Goal: Information Seeking & Learning: Learn about a topic

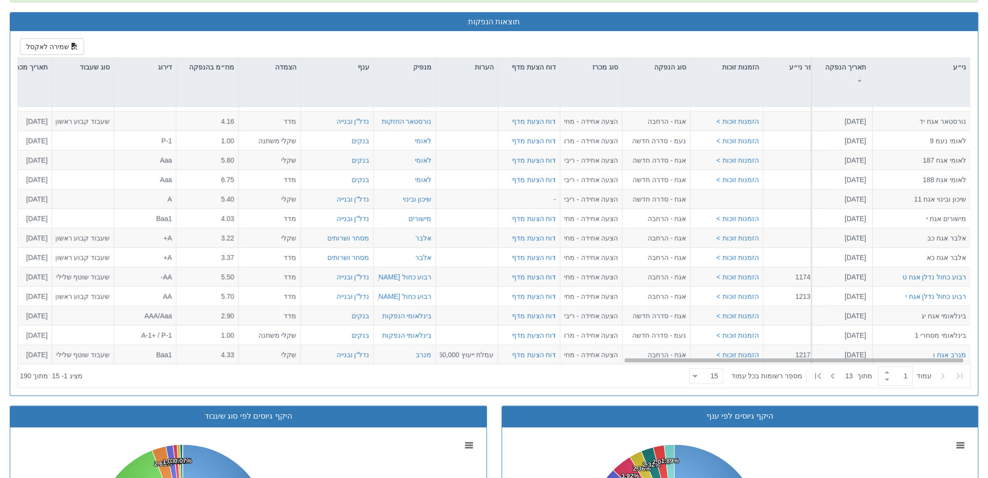
scroll to position [34, 1708]
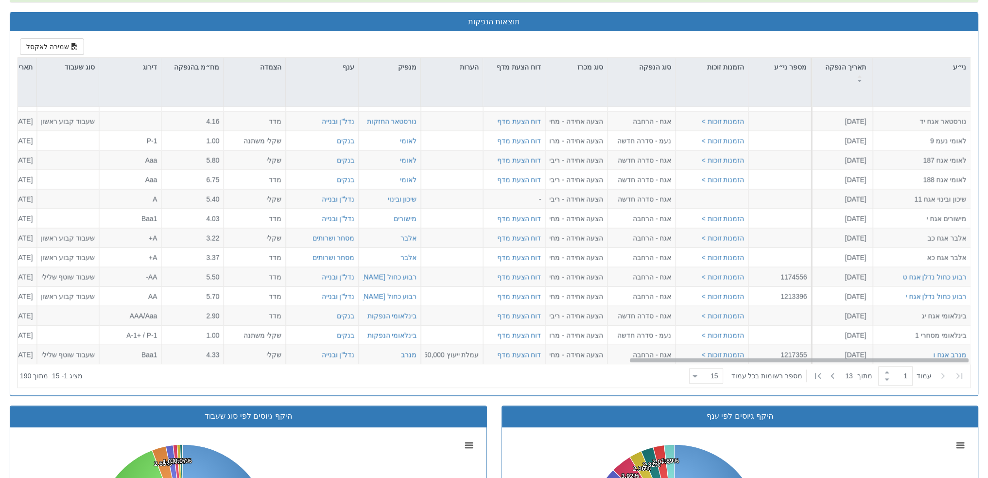
drag, startPoint x: 283, startPoint y: 357, endPoint x: 937, endPoint y: 377, distance: 653.8
click at [937, 377] on div "ני״ע תאריך הנפקה מספר ני״ע הזמנות זוכות סוג הנפקה סוג מכרז דוח הצעת מדף הערות מ…" at bounding box center [494, 222] width 952 height 329
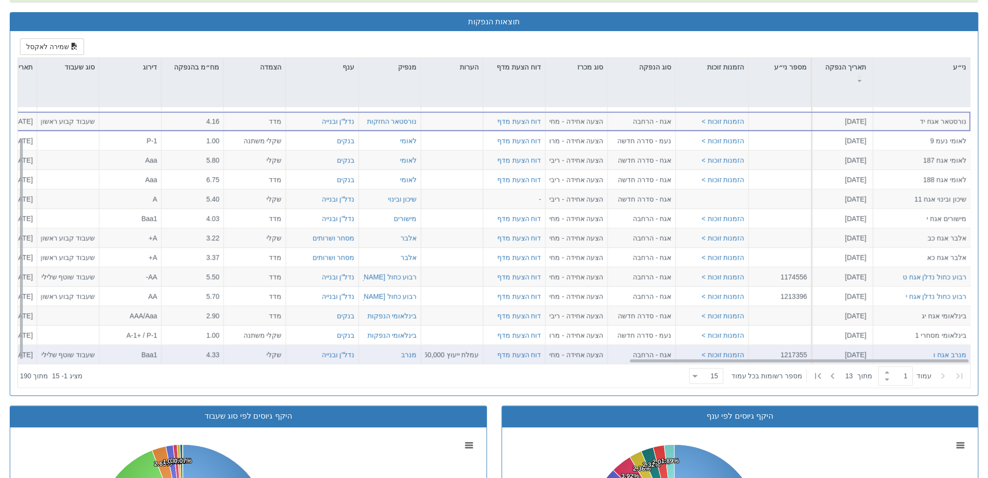
scroll to position [462, 0]
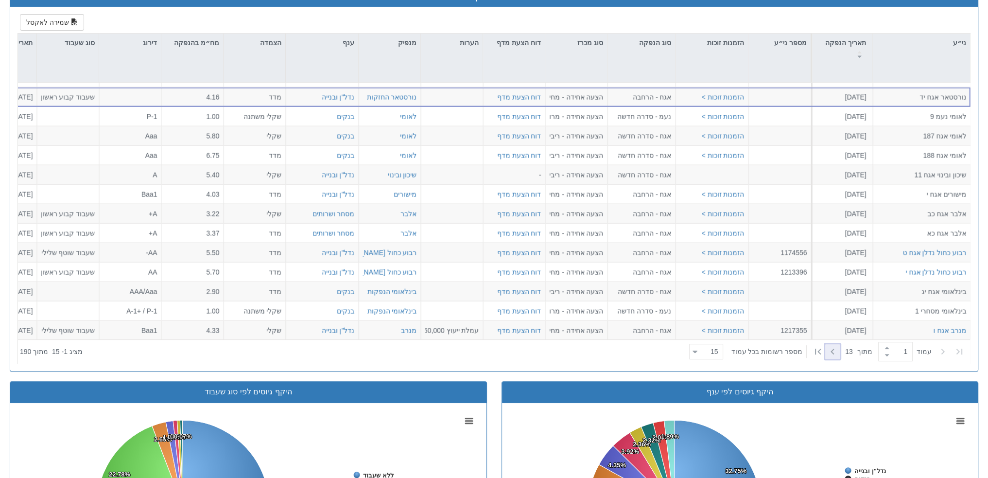
click at [834, 348] on icon at bounding box center [832, 351] width 12 height 12
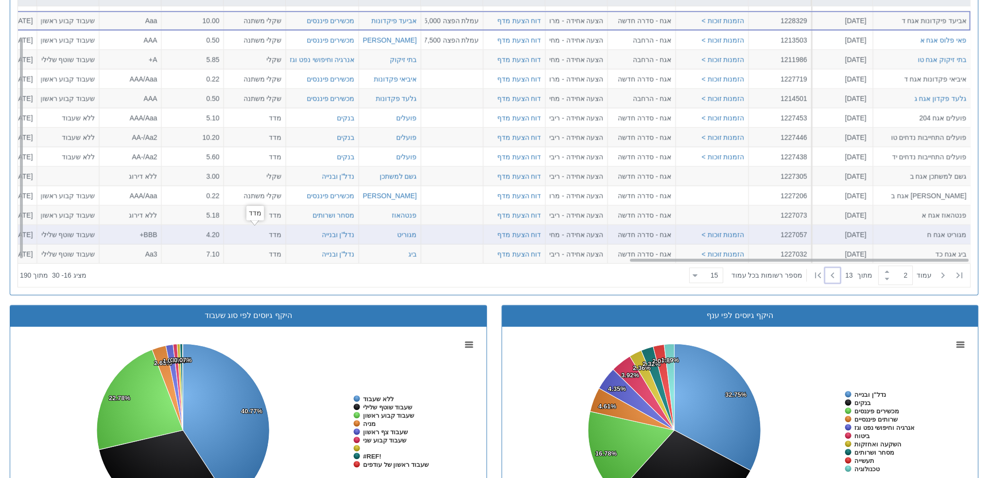
scroll to position [559, 0]
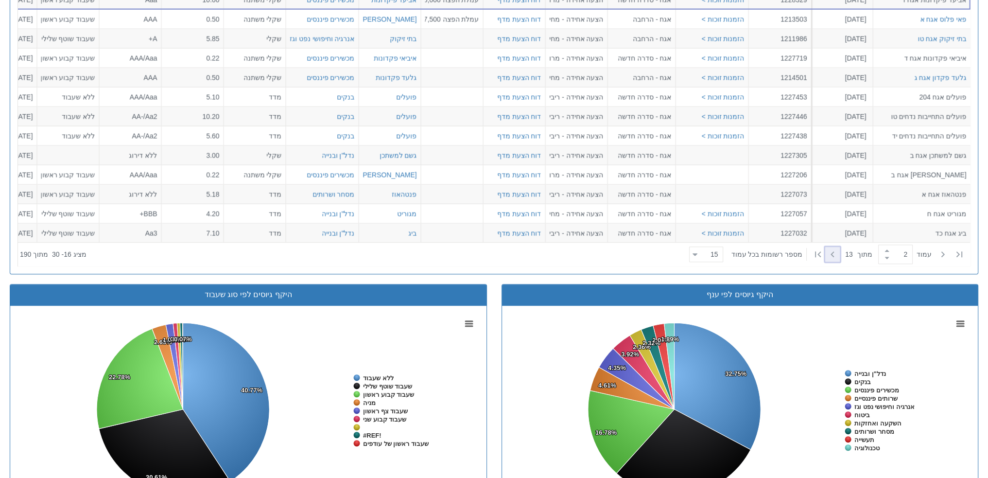
click at [828, 252] on icon at bounding box center [832, 254] width 12 height 12
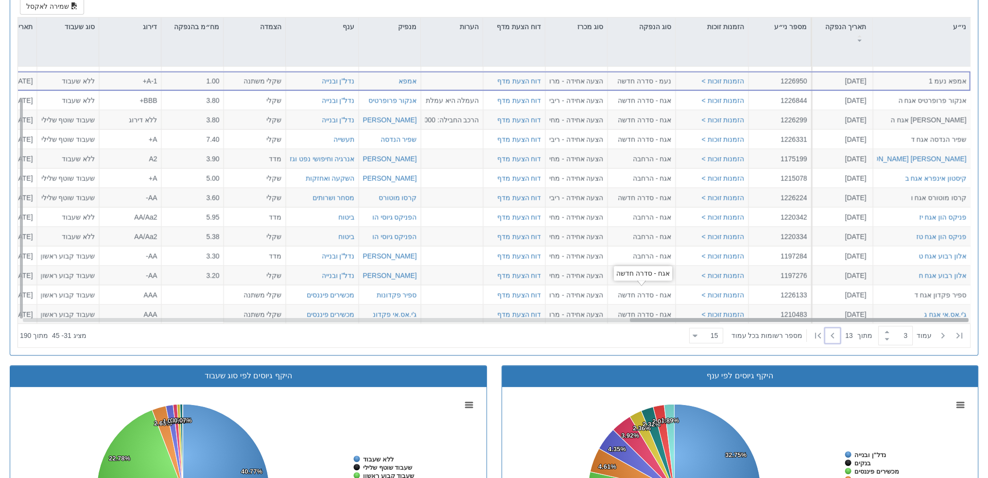
scroll to position [437, 0]
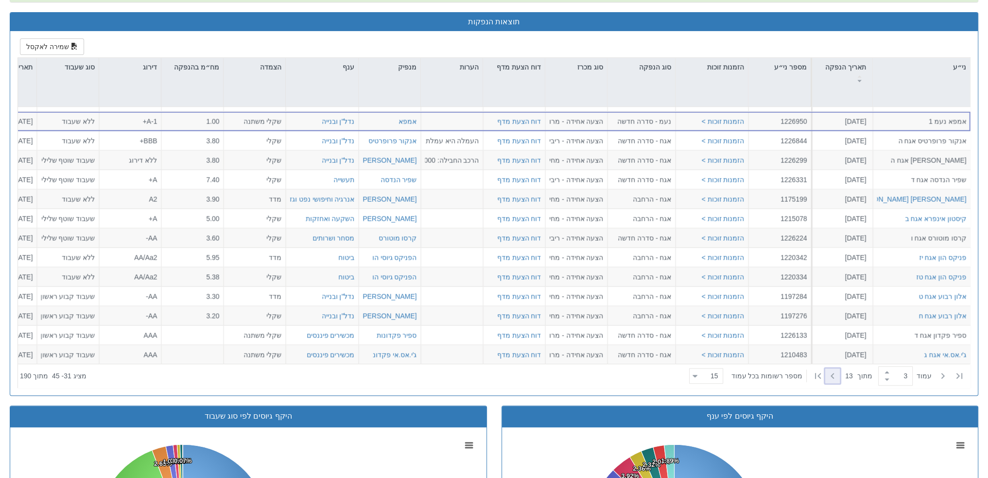
click at [826, 378] on icon at bounding box center [832, 376] width 12 height 12
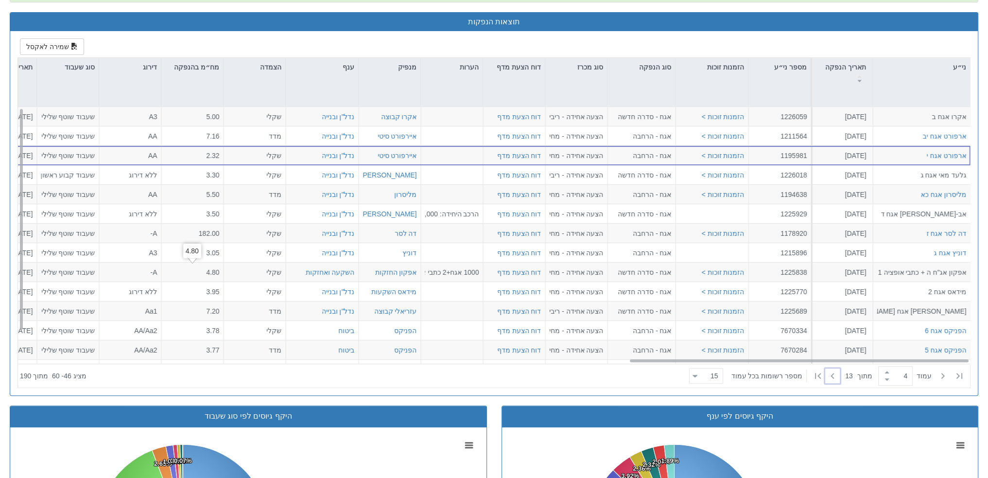
scroll to position [34, 1708]
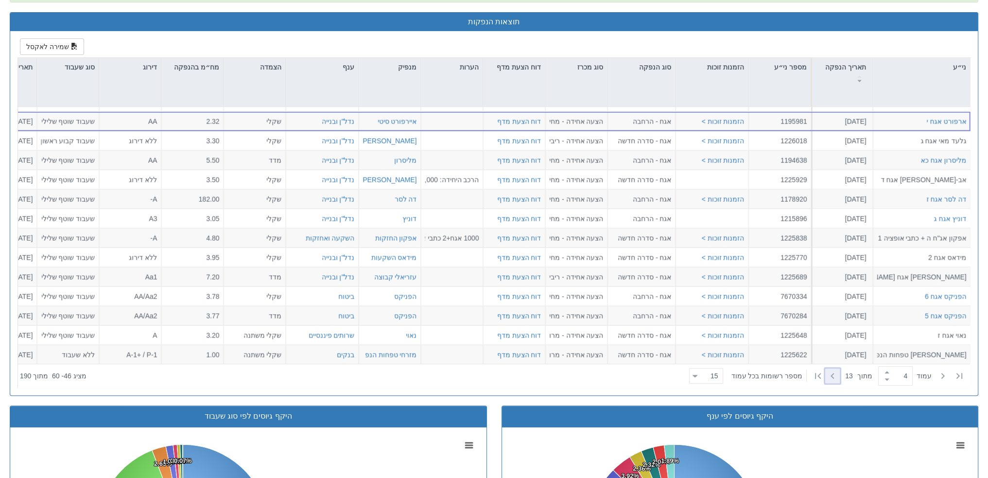
click at [826, 375] on icon at bounding box center [832, 376] width 12 height 12
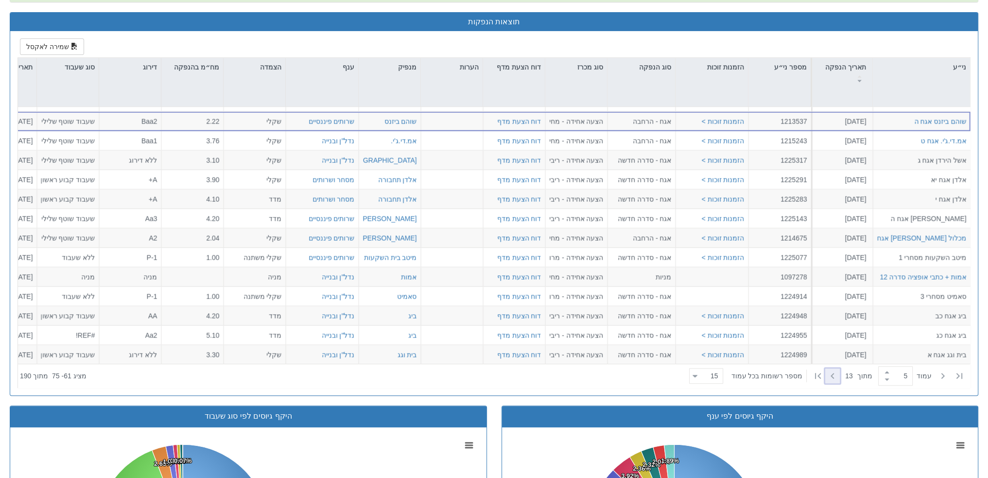
click at [830, 374] on icon at bounding box center [831, 376] width 3 height 6
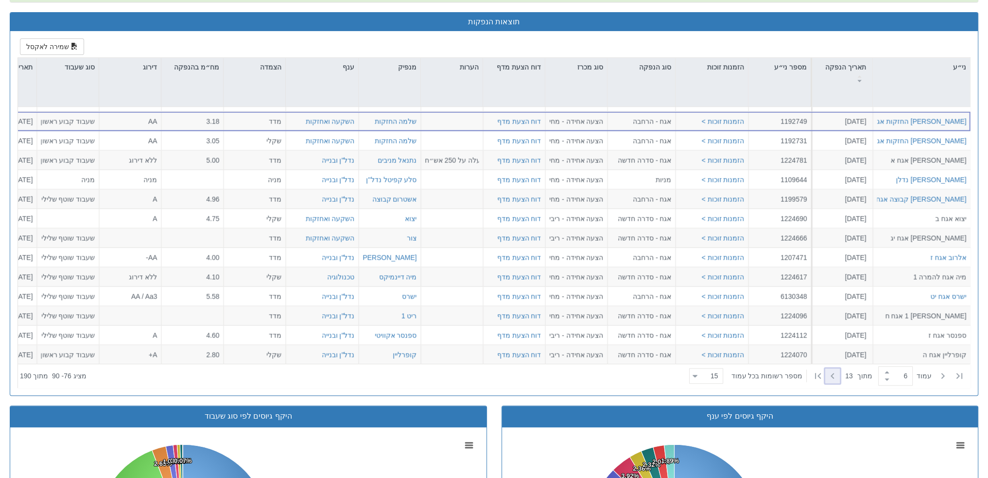
click at [826, 377] on icon at bounding box center [832, 376] width 12 height 12
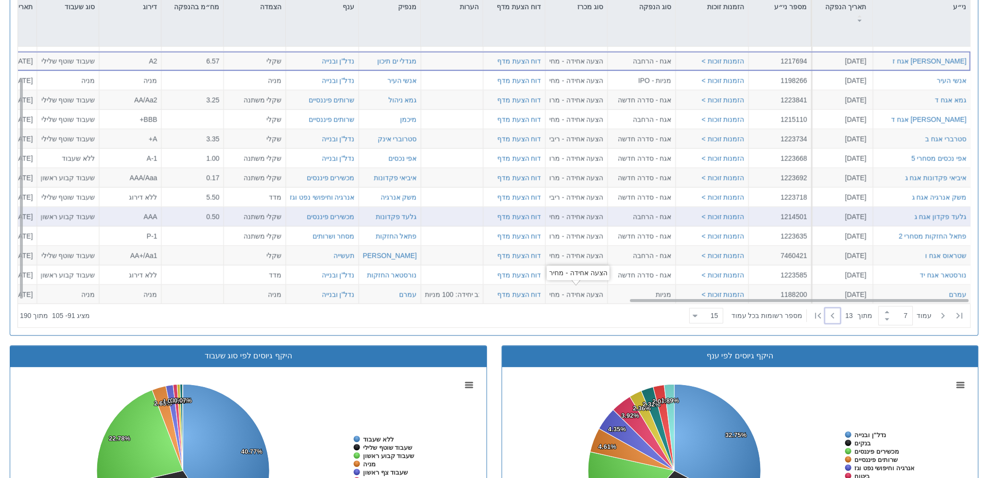
scroll to position [0, 1708]
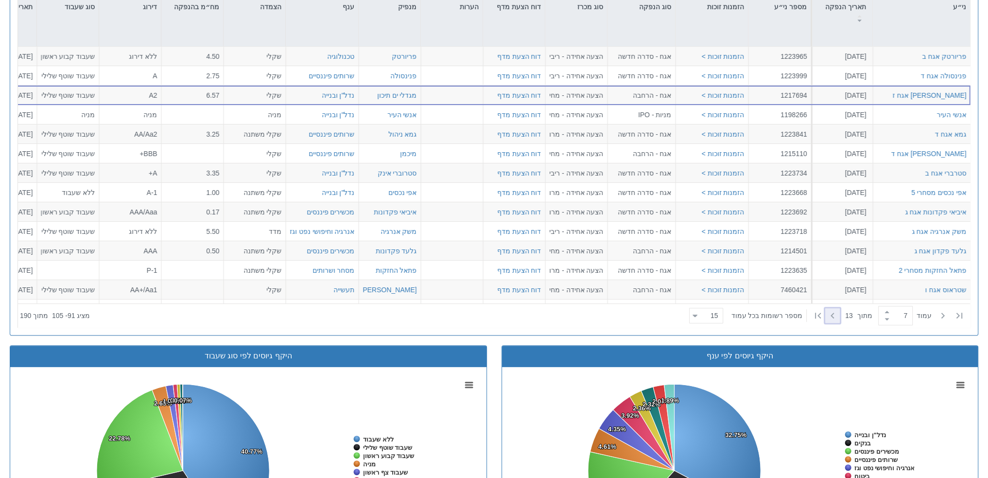
click at [832, 317] on icon at bounding box center [832, 315] width 12 height 12
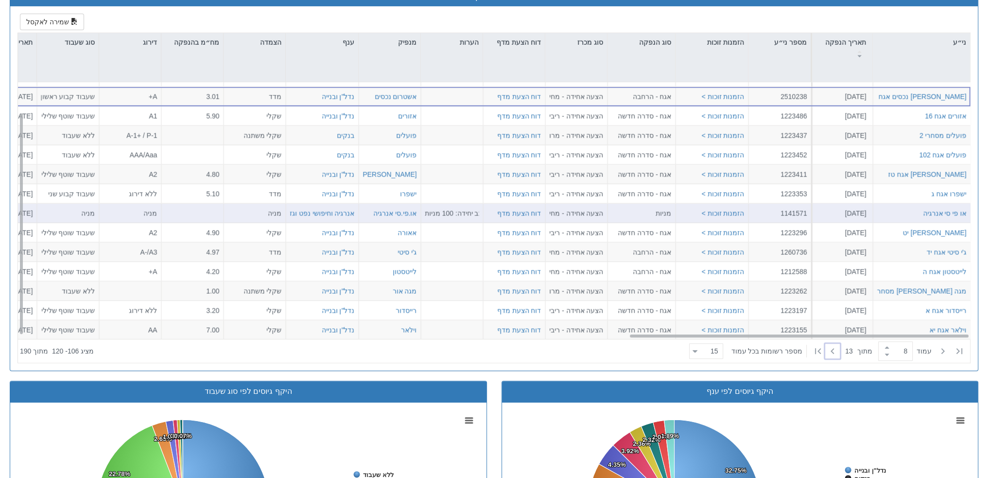
scroll to position [497, 0]
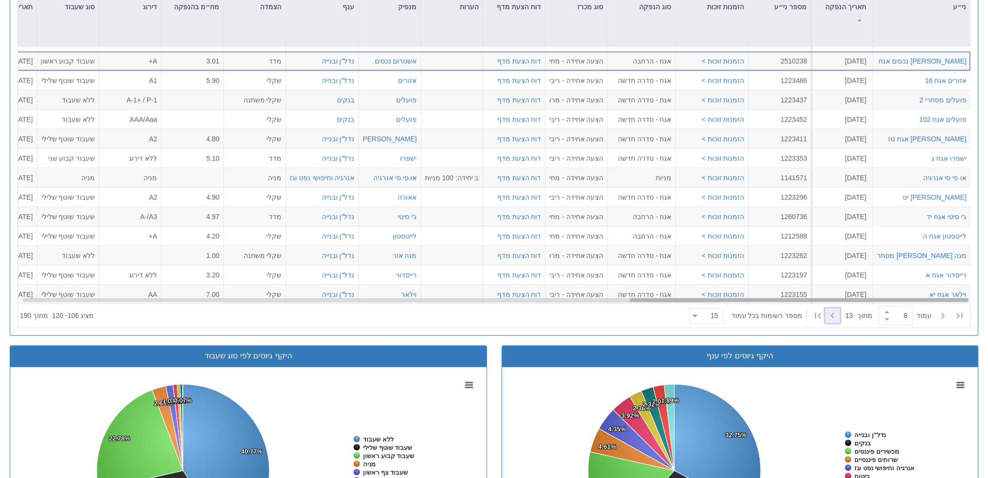
click at [833, 312] on icon at bounding box center [832, 315] width 12 height 12
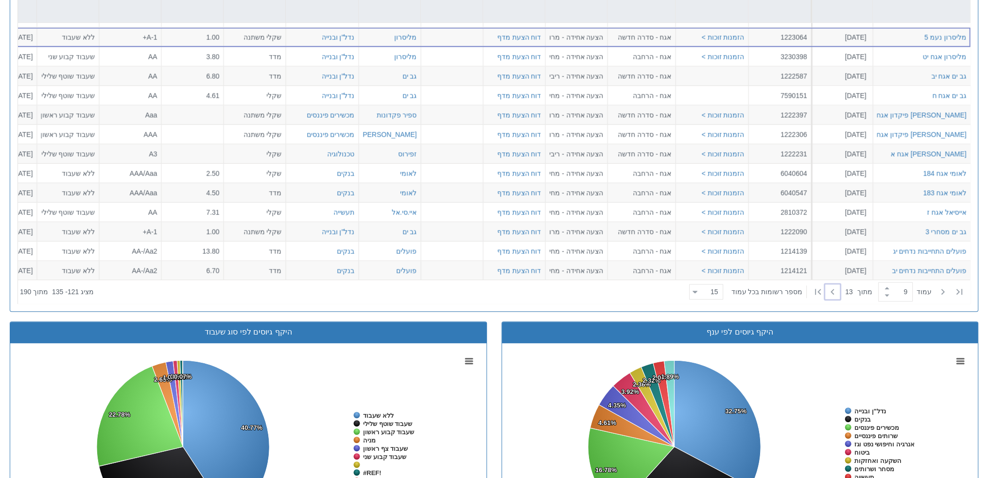
scroll to position [522, 0]
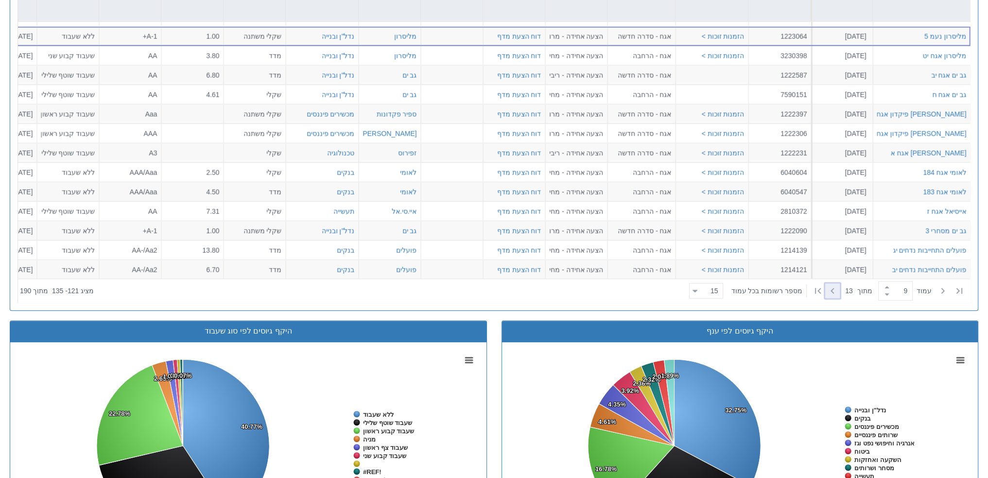
click at [826, 293] on icon at bounding box center [832, 291] width 12 height 12
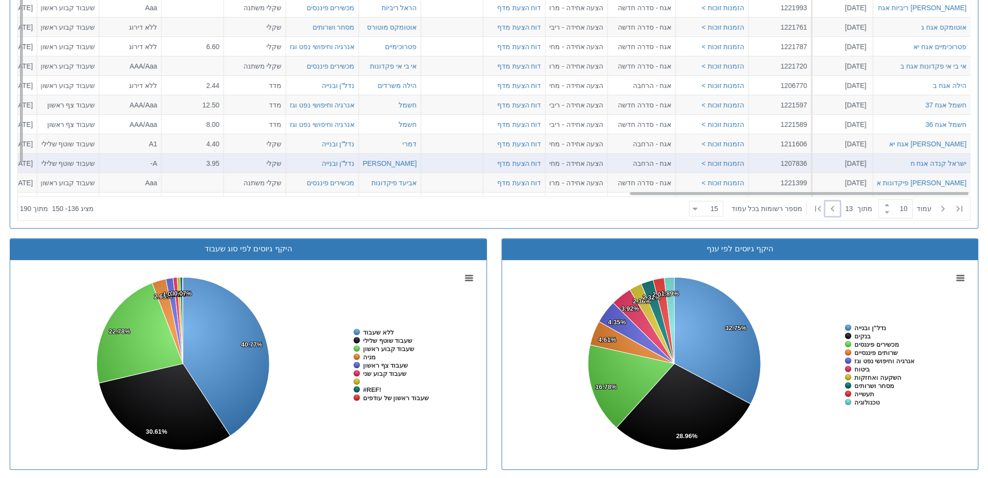
scroll to position [607, 0]
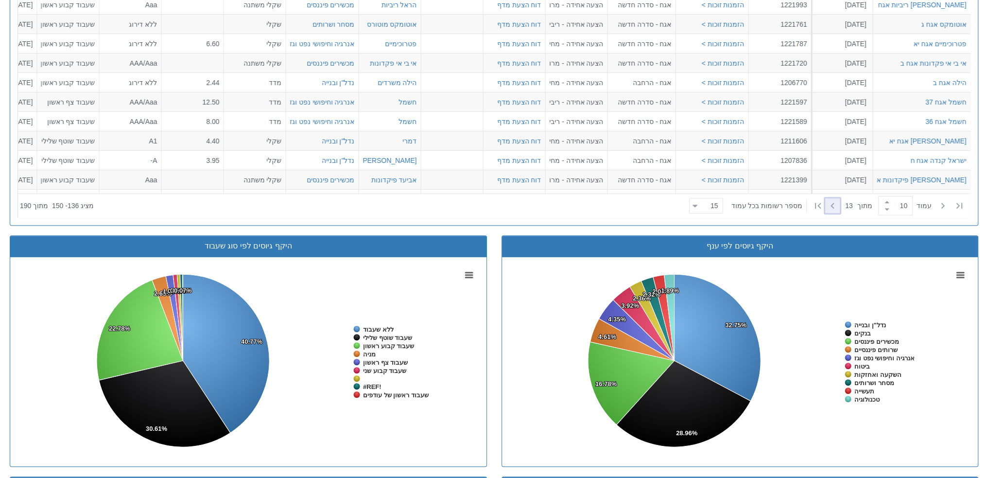
click at [826, 204] on icon at bounding box center [832, 206] width 12 height 12
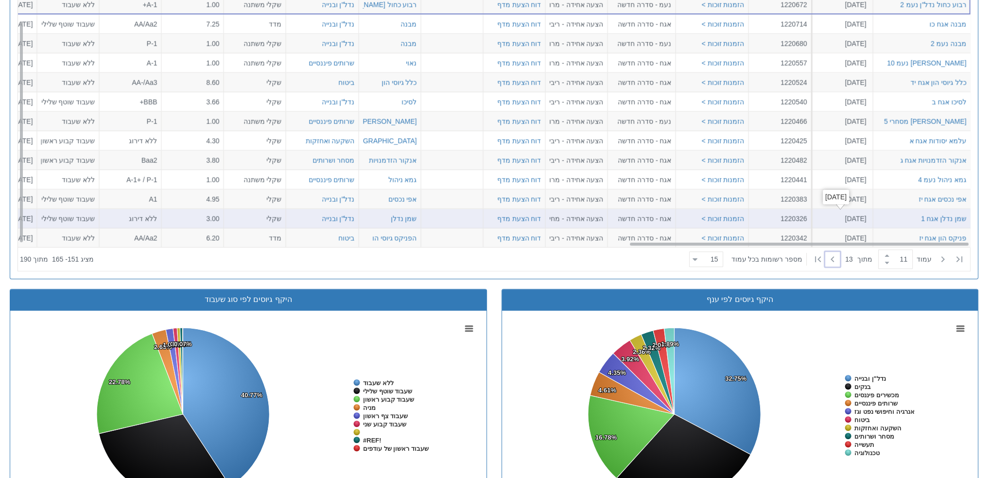
scroll to position [559, 0]
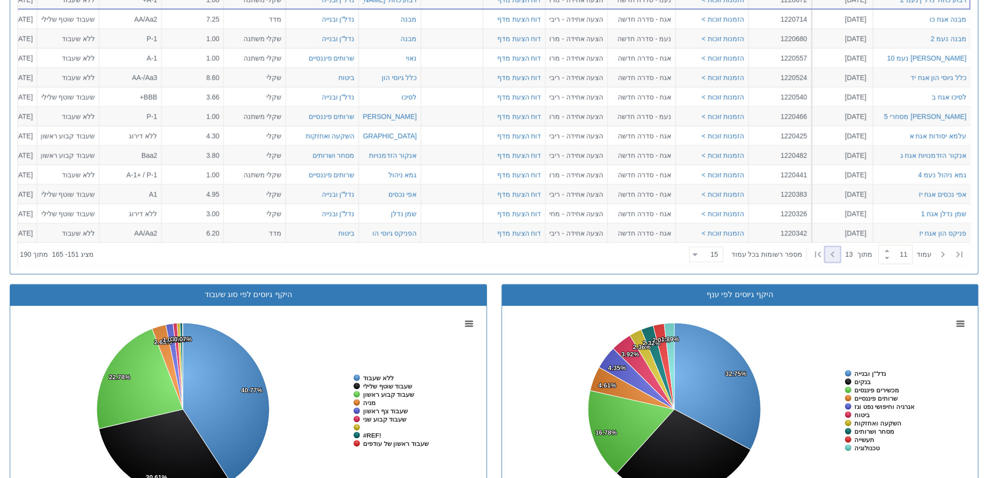
click at [830, 252] on icon at bounding box center [832, 254] width 12 height 12
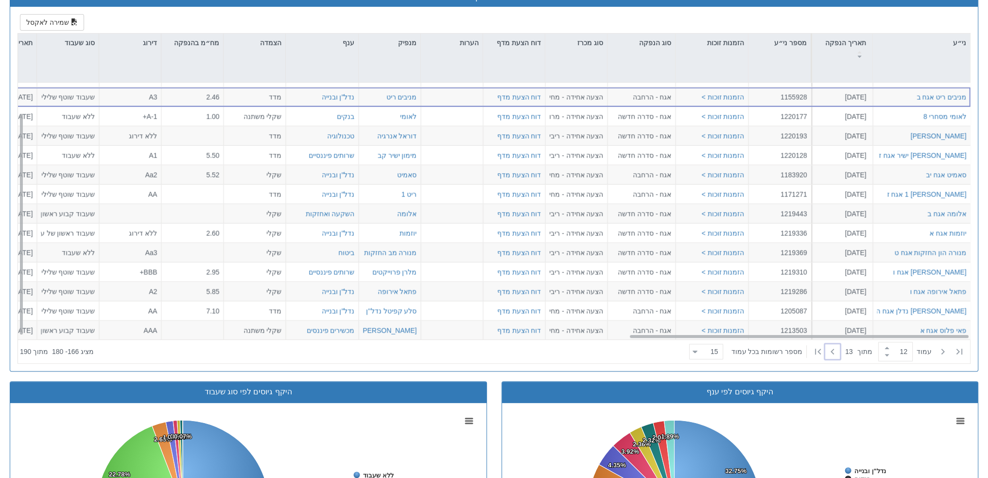
scroll to position [34, 1708]
click at [830, 345] on icon at bounding box center [832, 351] width 12 height 12
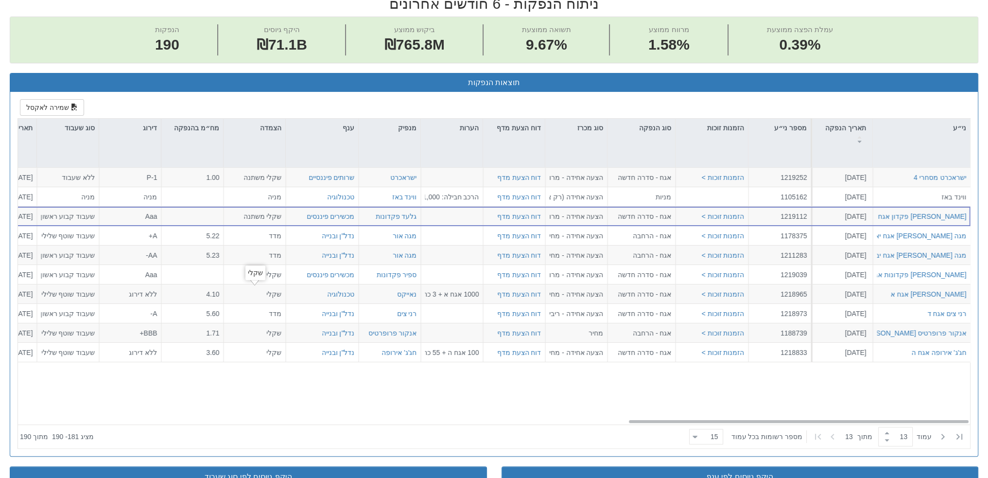
scroll to position [595, 0]
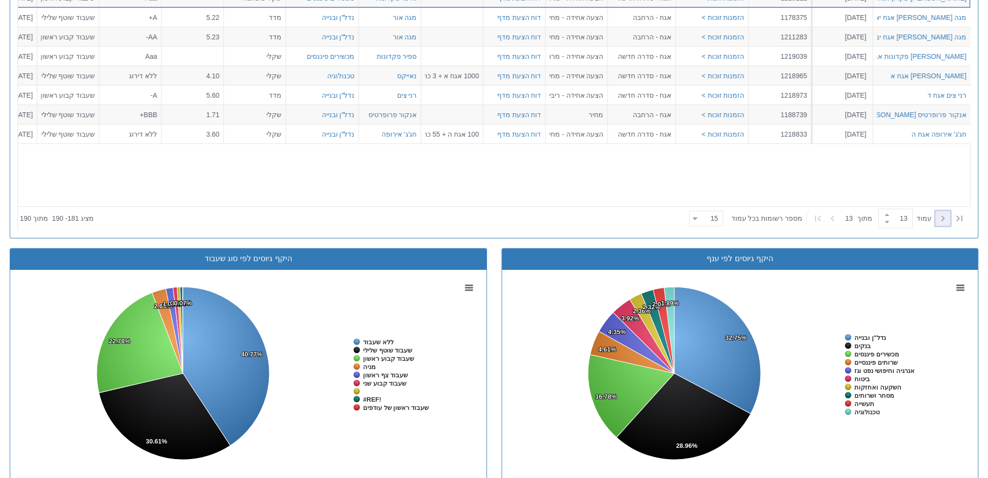
click at [941, 219] on icon at bounding box center [943, 218] width 12 height 12
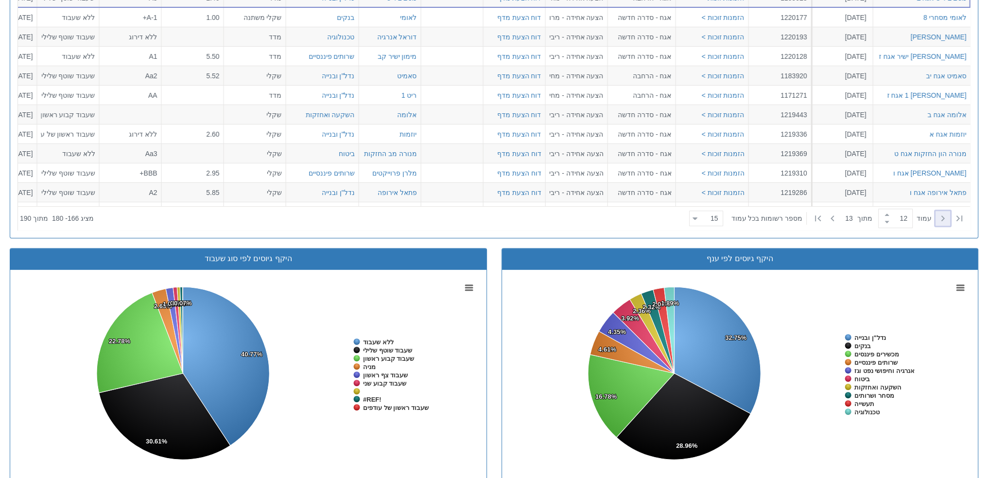
click at [941, 219] on icon at bounding box center [943, 218] width 12 height 12
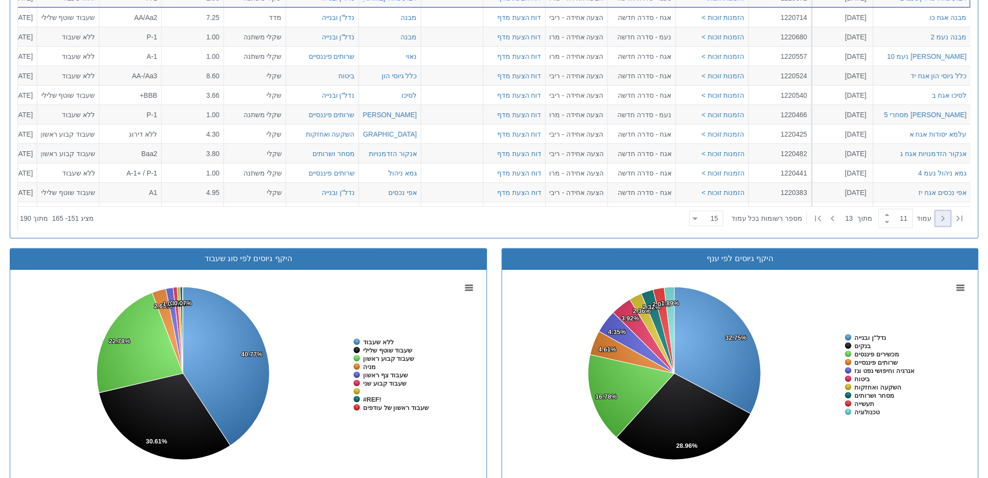
click at [941, 219] on icon at bounding box center [943, 218] width 12 height 12
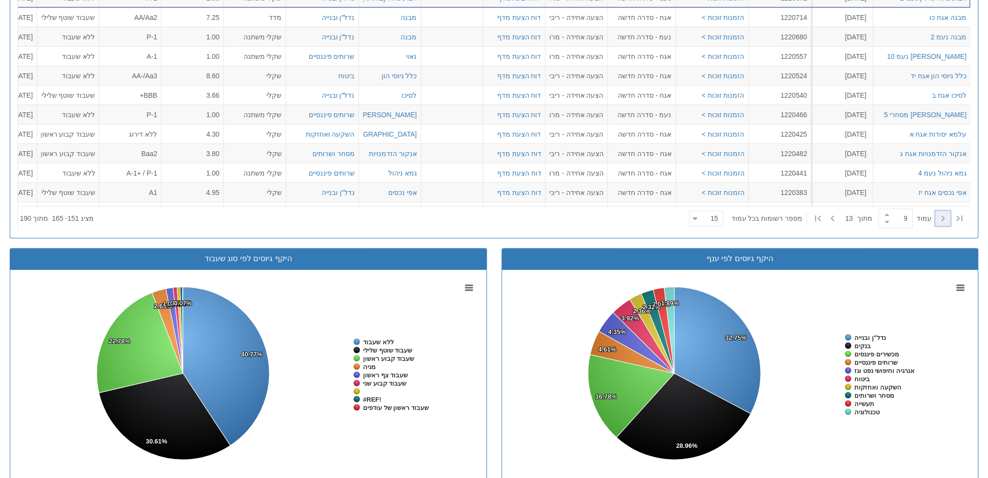
click at [941, 219] on icon at bounding box center [943, 218] width 12 height 12
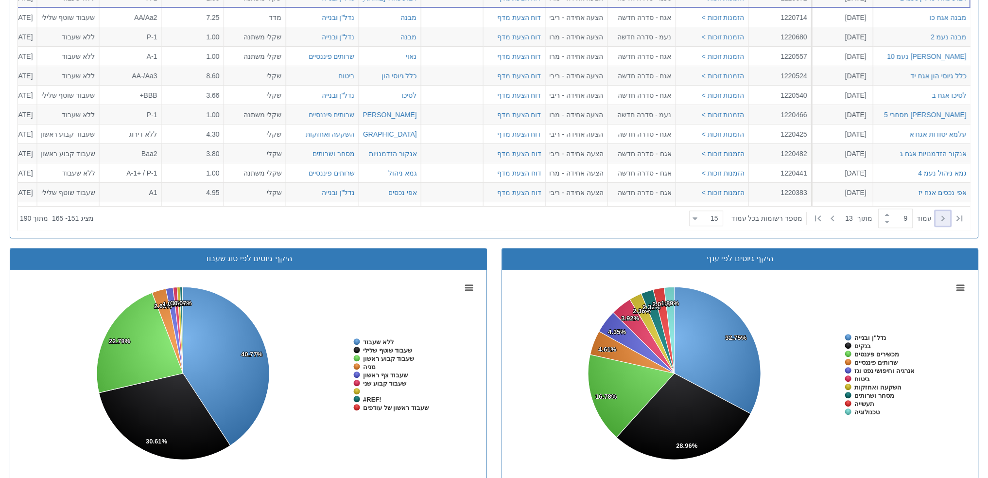
click at [941, 219] on icon at bounding box center [943, 218] width 12 height 12
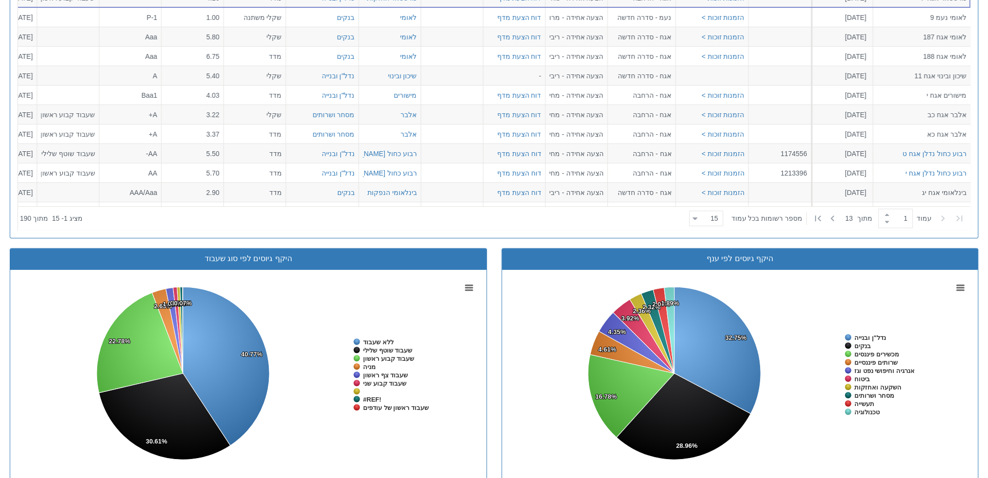
click at [941, 219] on icon at bounding box center [943, 218] width 12 height 12
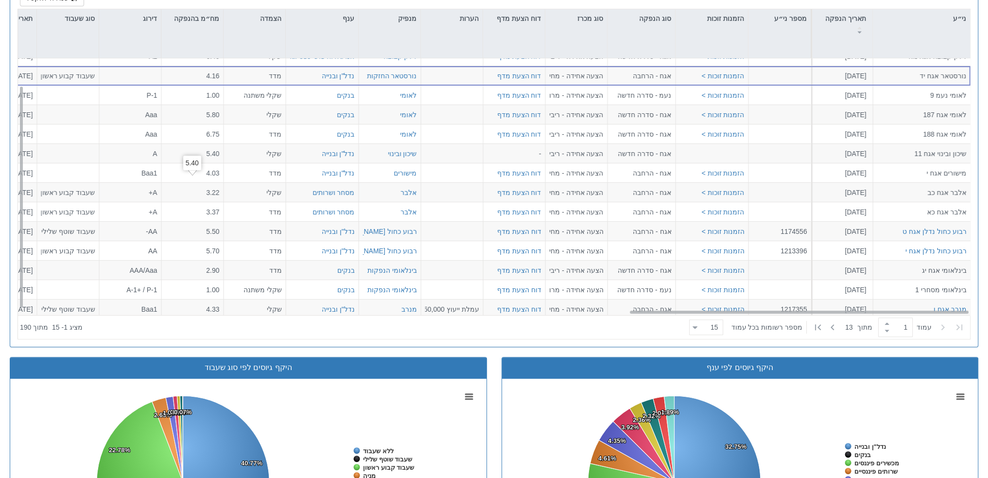
scroll to position [34, 1708]
click at [826, 327] on icon at bounding box center [832, 327] width 12 height 12
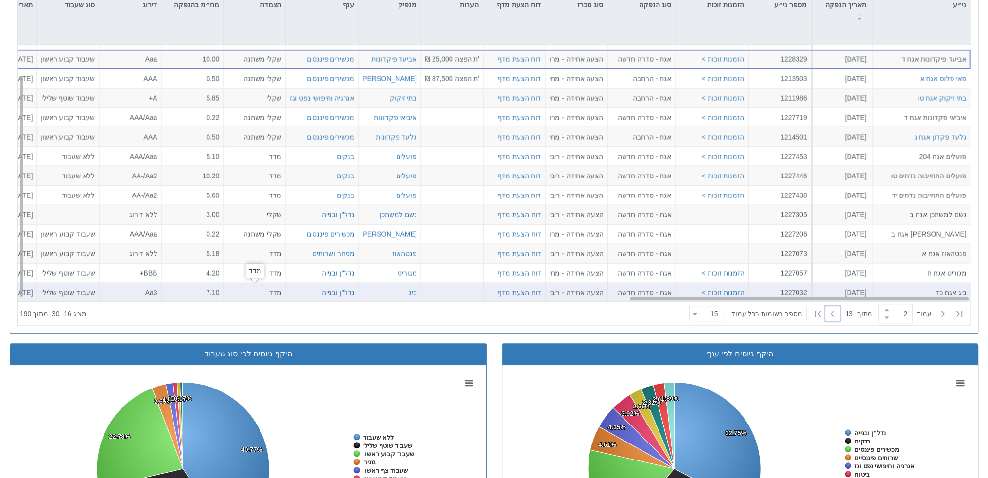
scroll to position [510, 0]
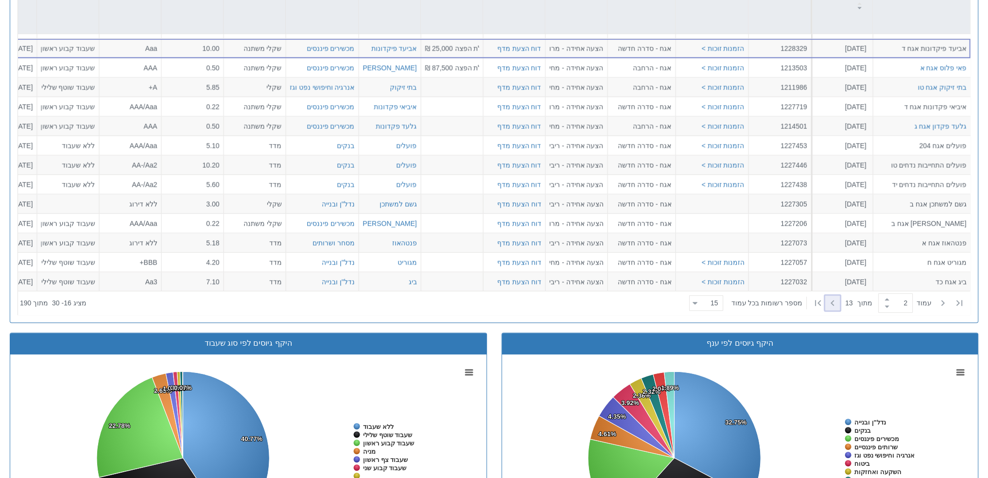
click at [830, 298] on icon at bounding box center [832, 303] width 12 height 12
type input "3"
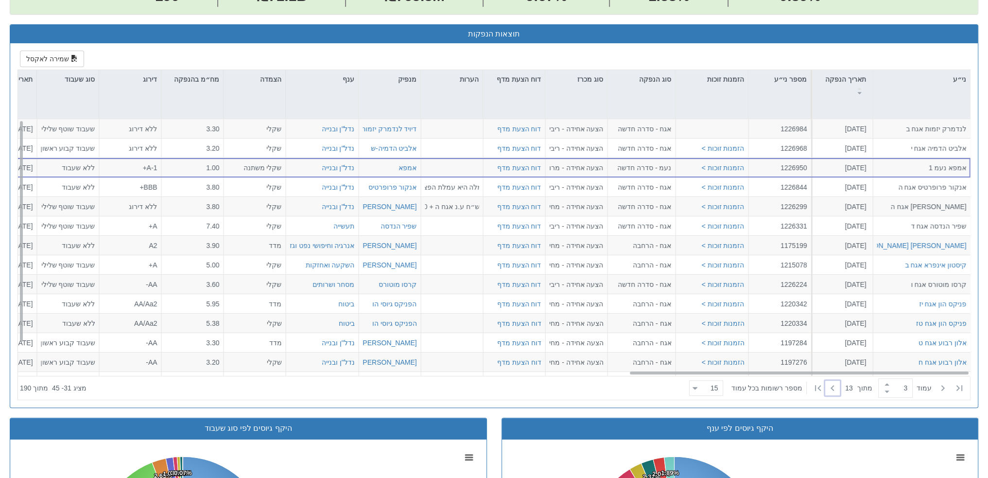
scroll to position [0, 1708]
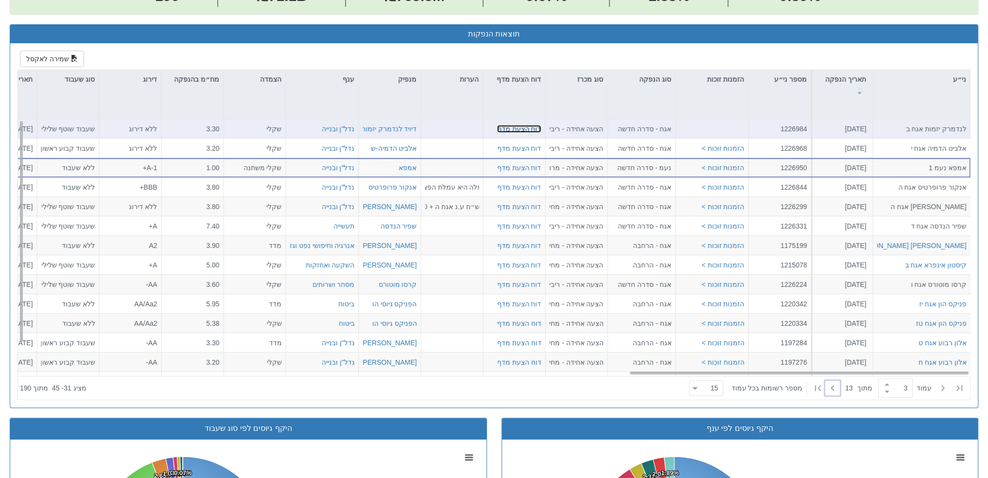
click at [517, 127] on link "דוח הצעת מדף" at bounding box center [519, 129] width 44 height 8
